Goal: Find specific page/section: Find specific page/section

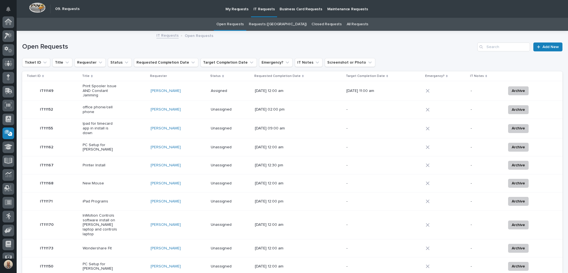
scroll to position [35, 0]
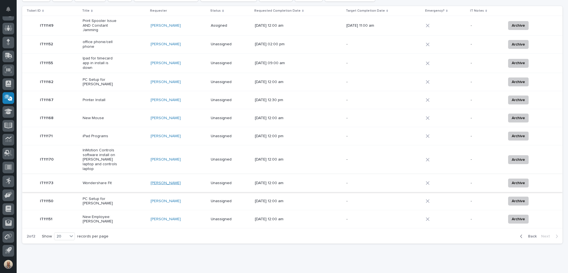
click at [163, 181] on link "[PERSON_NAME]" at bounding box center [166, 183] width 30 height 5
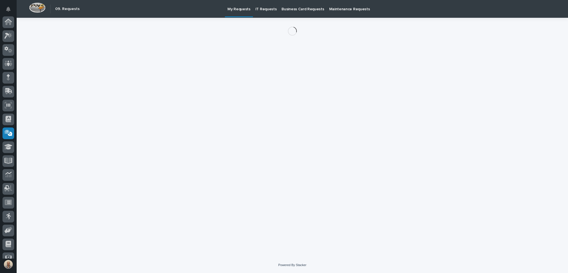
scroll to position [35, 0]
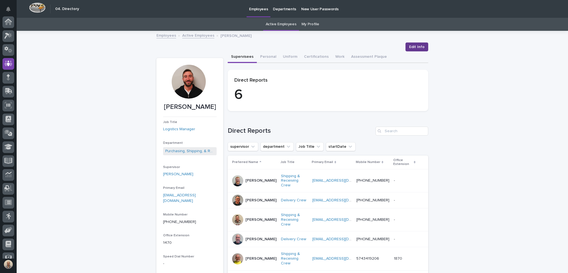
scroll to position [35, 0]
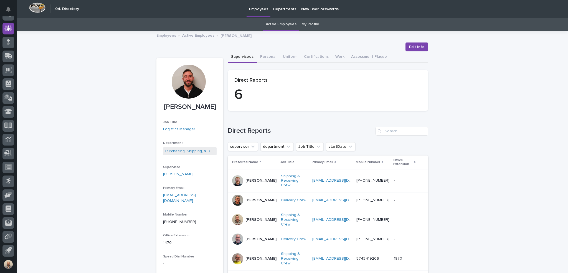
click at [280, 23] on link "Active Employees" at bounding box center [281, 24] width 31 height 13
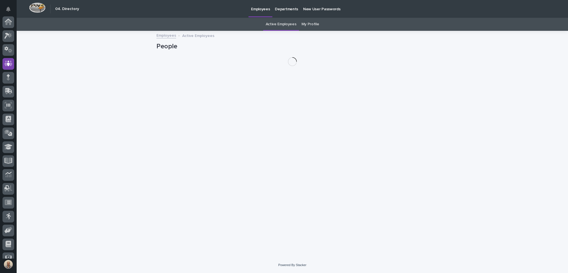
scroll to position [35, 0]
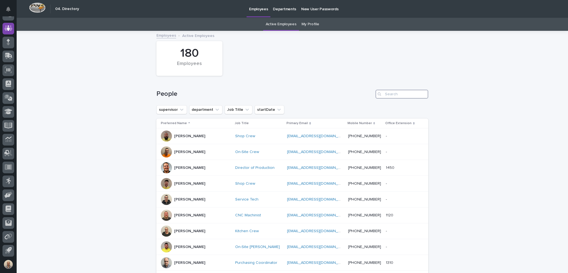
click at [395, 95] on input "Search" at bounding box center [402, 94] width 53 height 9
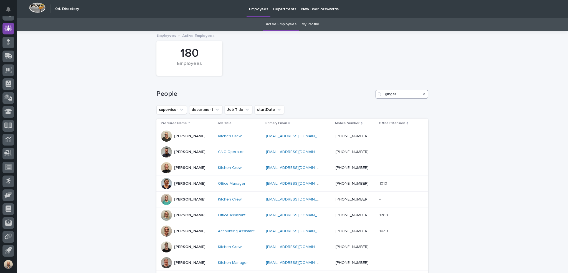
type input "ginger"
click at [171, 136] on div "[PERSON_NAME]" at bounding box center [187, 135] width 53 height 11
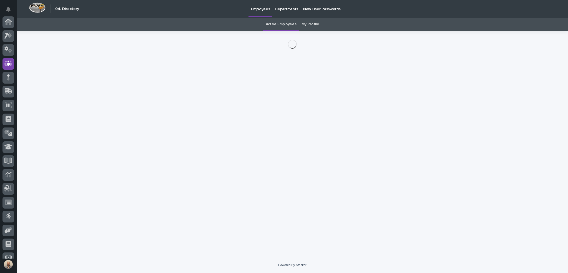
scroll to position [35, 0]
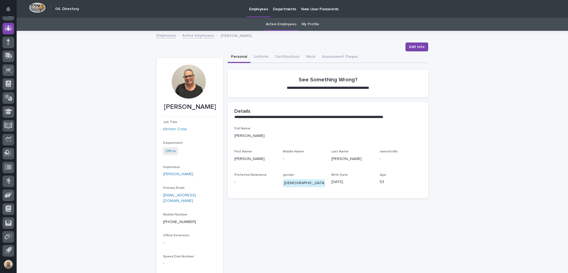
click at [189, 88] on div at bounding box center [189, 82] width 34 height 34
click at [191, 85] on div at bounding box center [189, 82] width 34 height 34
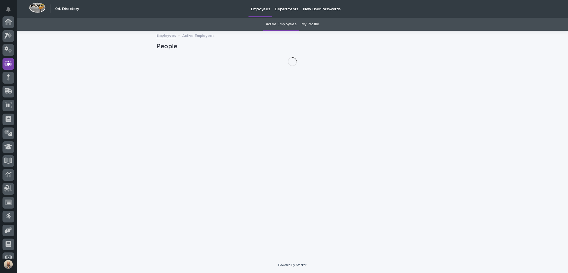
scroll to position [35, 0]
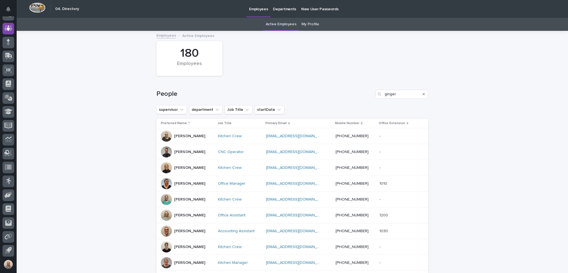
click at [170, 168] on div "[PERSON_NAME]" at bounding box center [187, 167] width 53 height 11
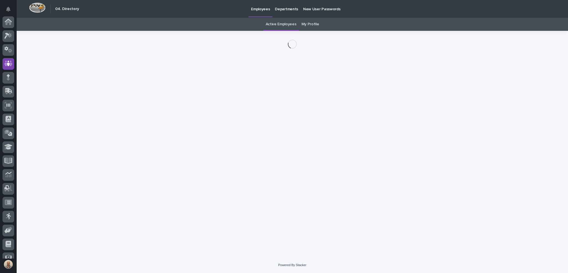
scroll to position [35, 0]
